Goal: Navigation & Orientation: Understand site structure

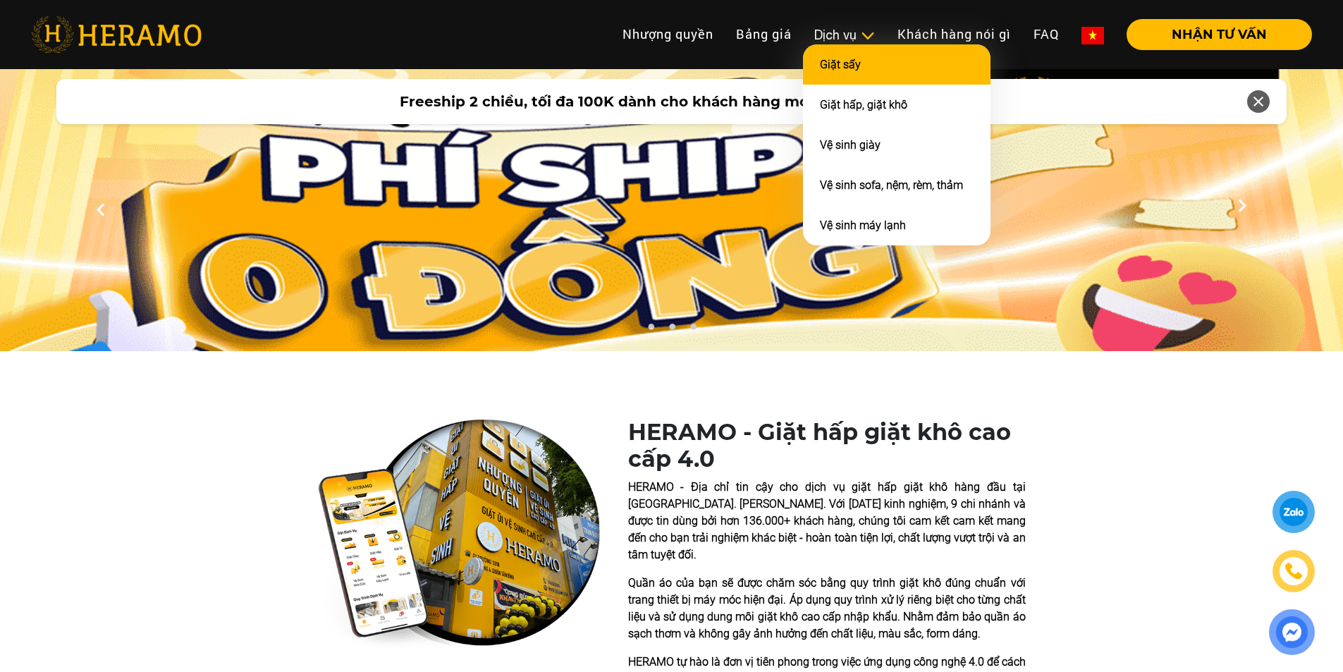
click at [842, 61] on link "Giặt sấy" at bounding box center [840, 64] width 41 height 13
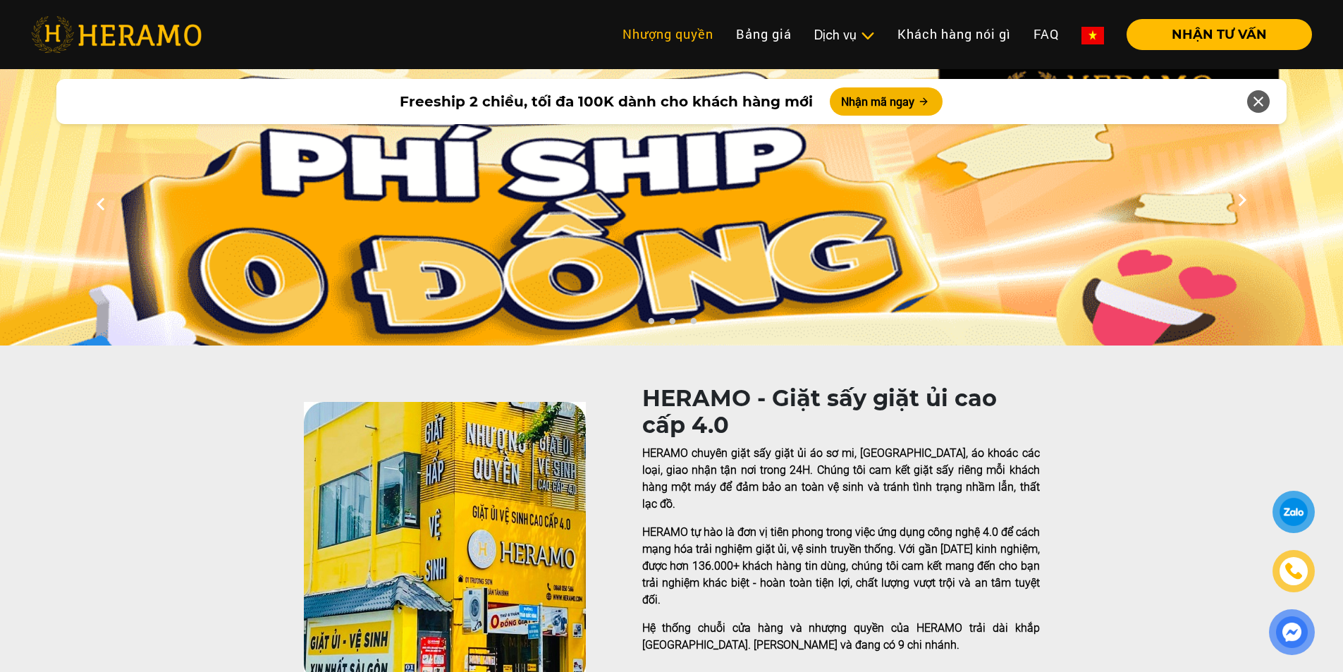
click at [669, 37] on link "Nhượng quyền" at bounding box center [667, 34] width 113 height 30
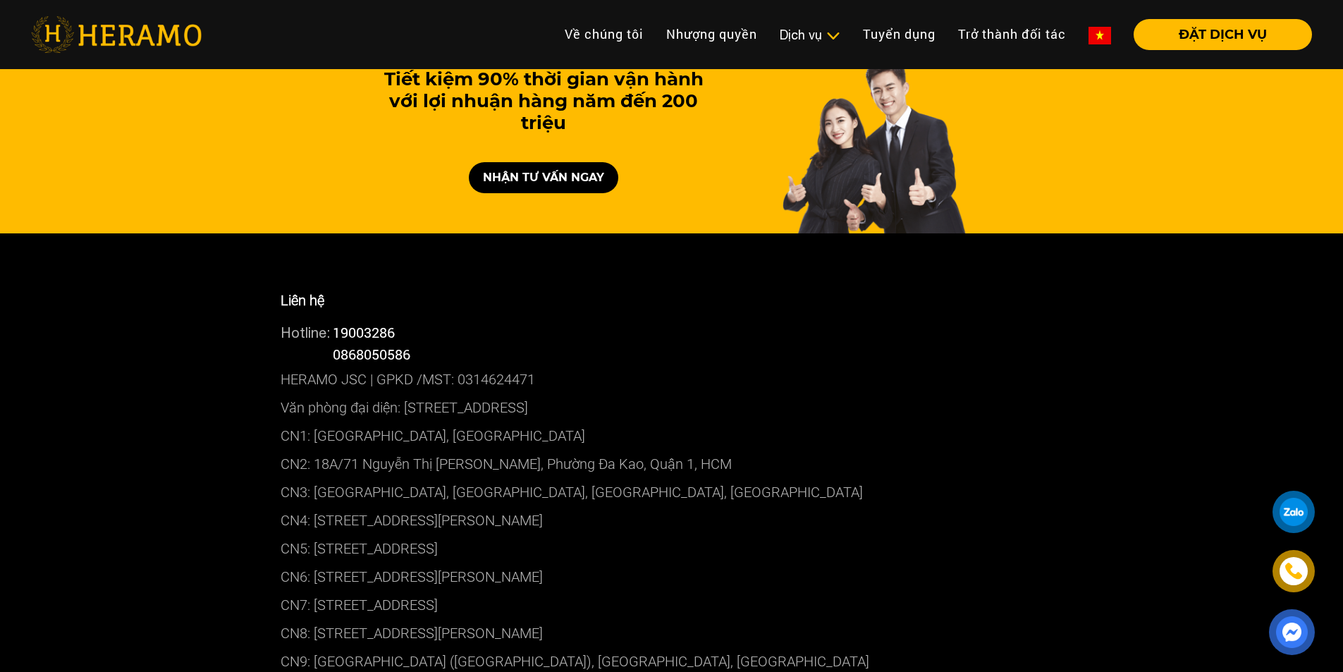
scroll to position [7683, 0]
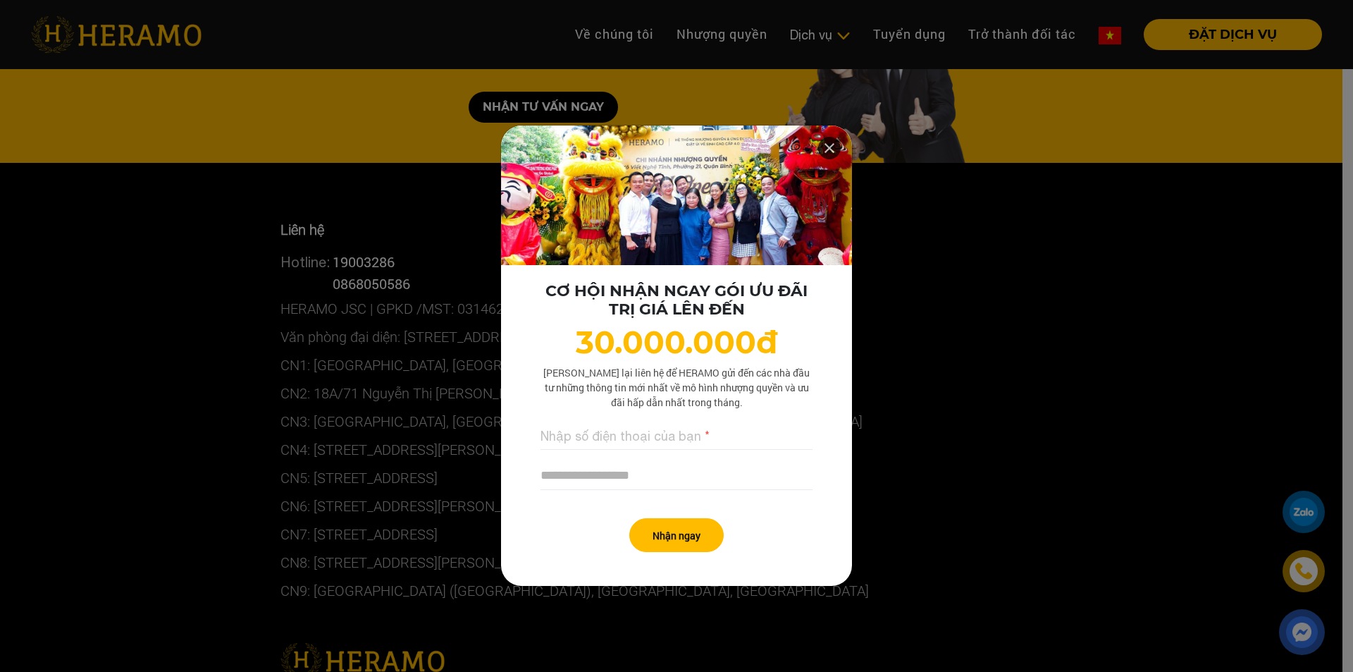
click at [822, 142] on icon at bounding box center [829, 147] width 17 height 25
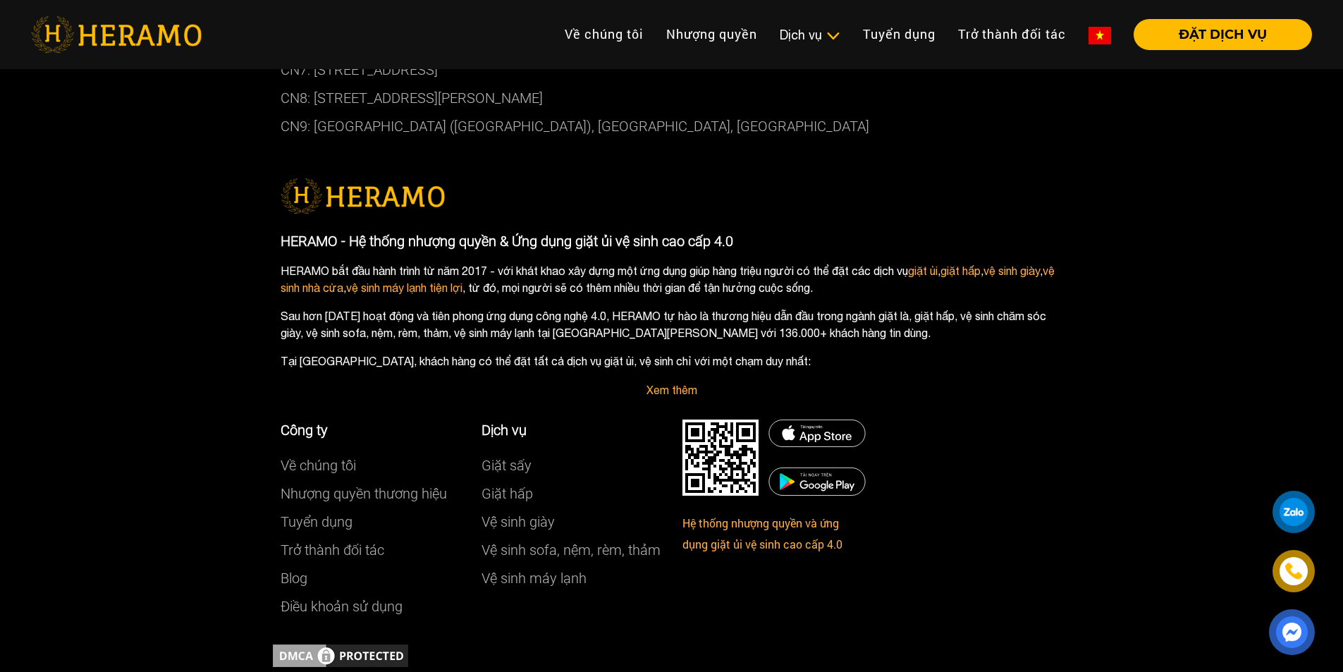
scroll to position [8162, 0]
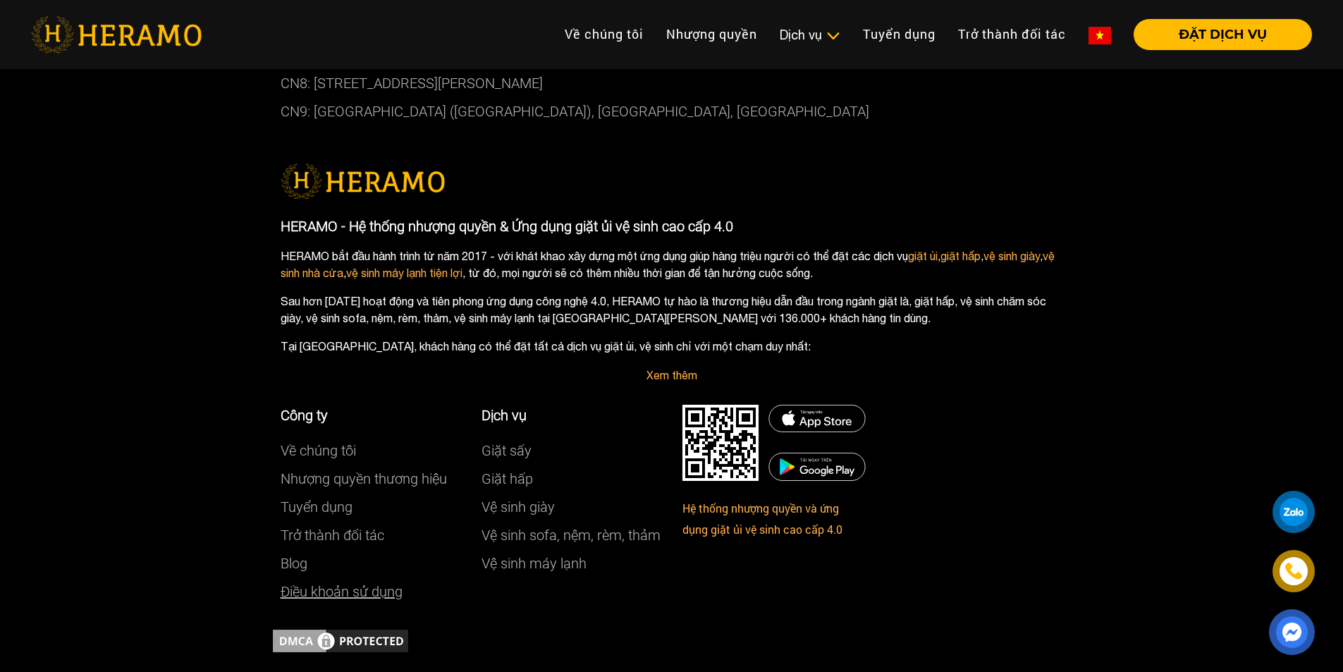
click at [378, 583] on link "Điều khoản sử dụng" at bounding box center [342, 591] width 122 height 17
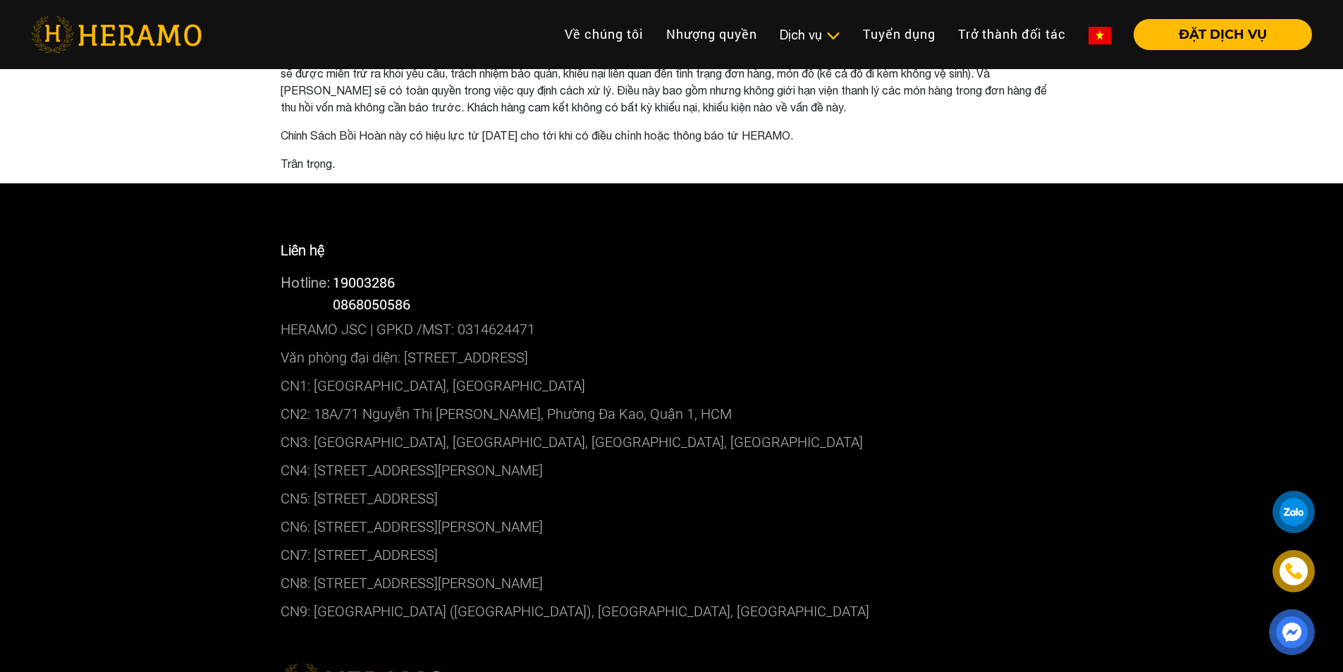
scroll to position [5216, 0]
